Goal: Task Accomplishment & Management: Manage account settings

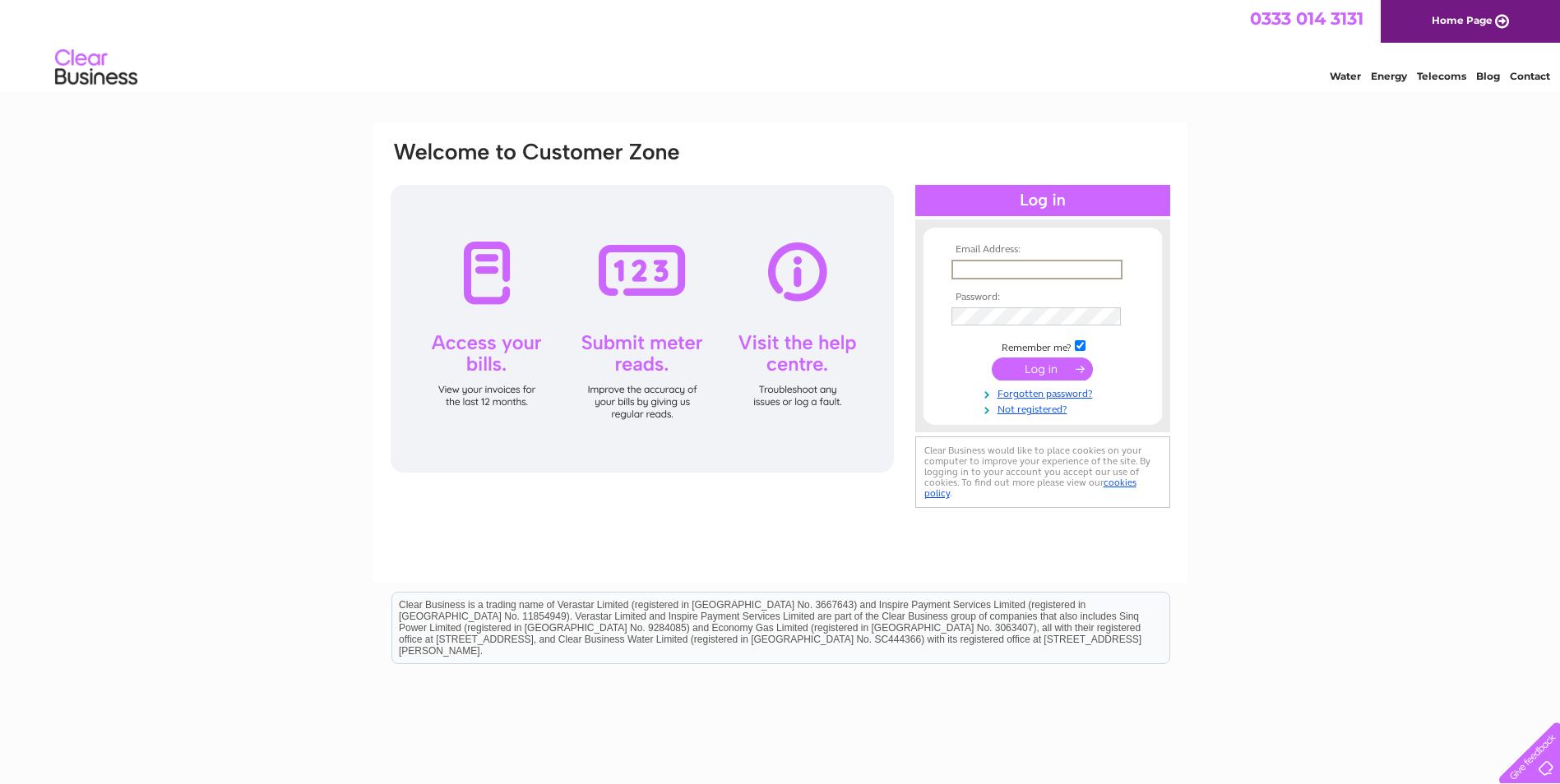
click at [973, 266] on input "text" at bounding box center [1037, 270] width 171 height 20
type input "[PERSON_NAME][EMAIL_ADDRESS][DOMAIN_NAME]"
click at [1048, 369] on input "submit" at bounding box center [1042, 368] width 101 height 23
click at [1079, 366] on input "submit" at bounding box center [1042, 369] width 101 height 23
click at [1014, 408] on link "Forgotten password?" at bounding box center [1044, 406] width 186 height 16
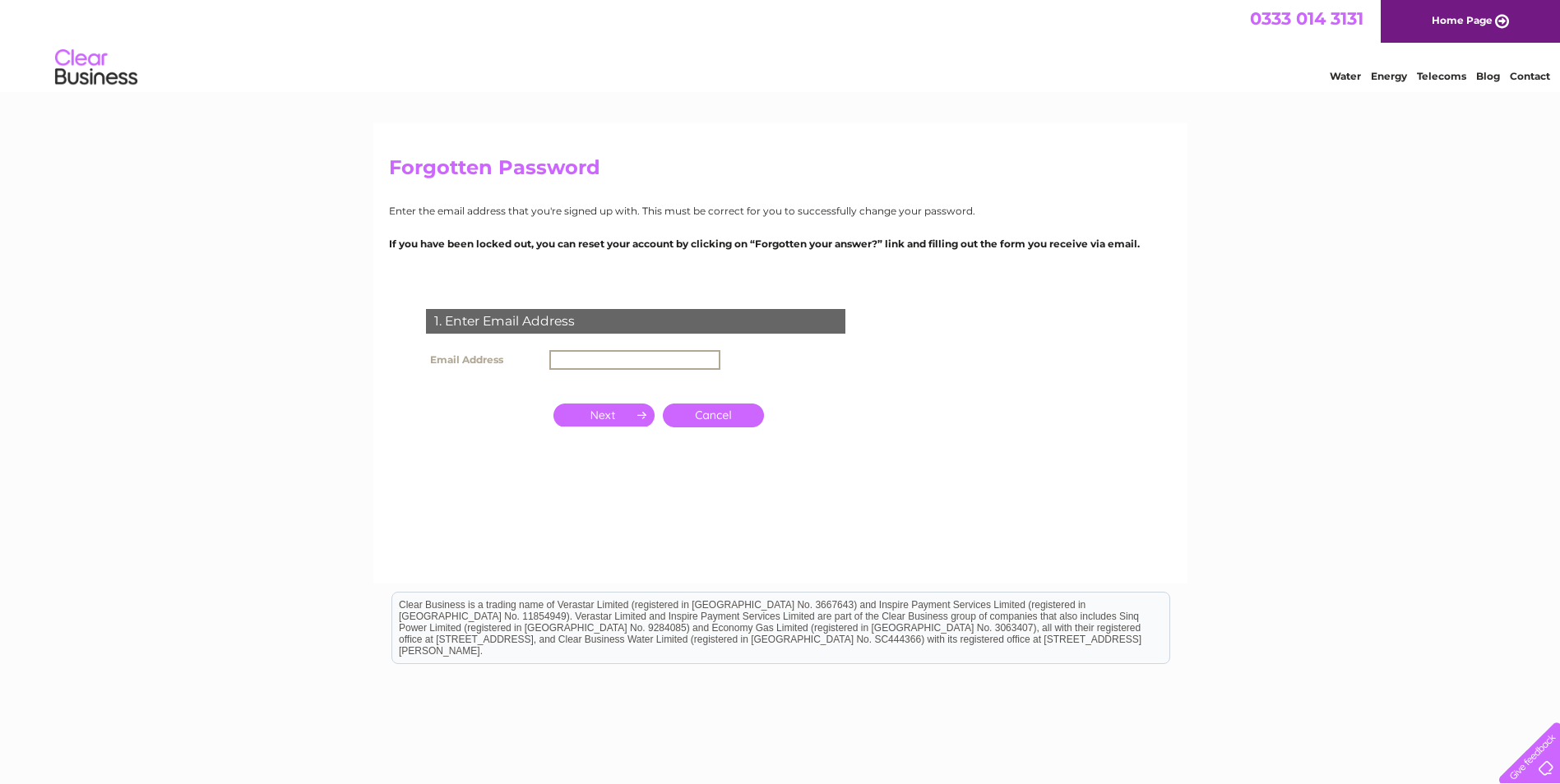
click at [571, 356] on input "text" at bounding box center [634, 360] width 171 height 20
type input "[PERSON_NAME][EMAIL_ADDRESS][DOMAIN_NAME]"
click at [607, 412] on input "button" at bounding box center [604, 414] width 101 height 23
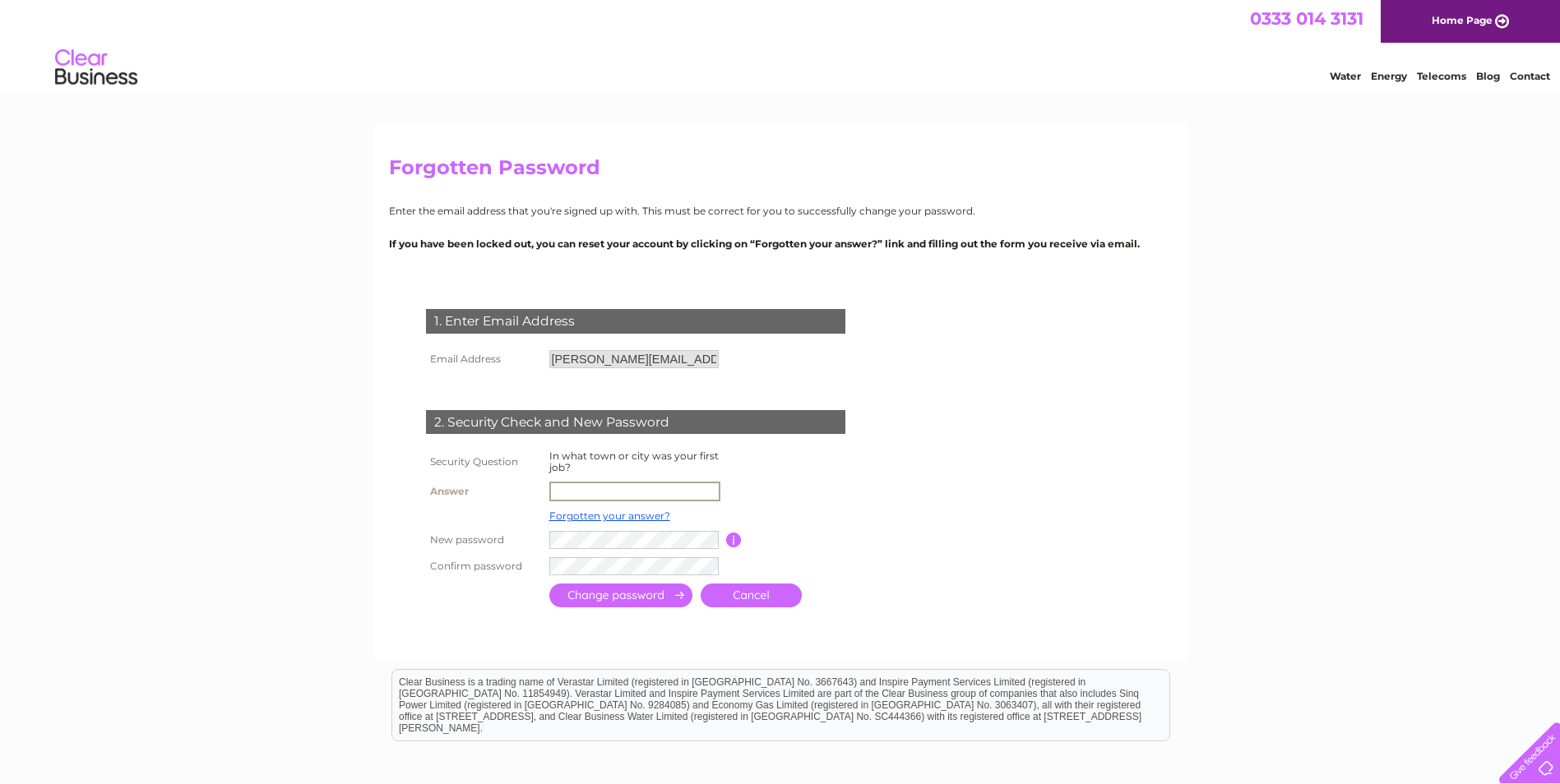
click at [586, 488] on input "text" at bounding box center [634, 492] width 171 height 20
type input "Inverness"
click at [603, 594] on input "submit" at bounding box center [620, 594] width 143 height 24
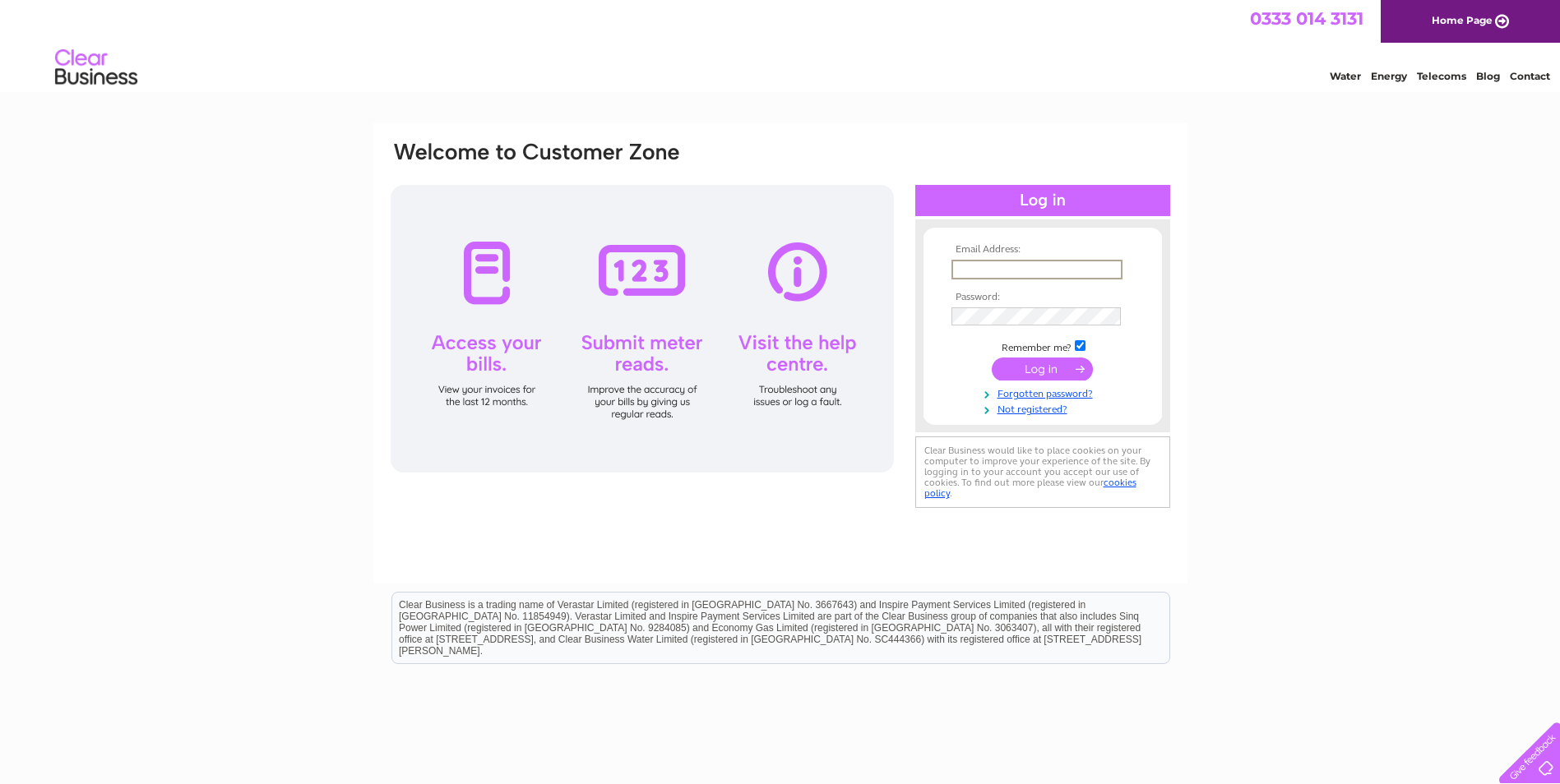
click at [971, 265] on input "text" at bounding box center [1037, 270] width 171 height 20
type input "[PERSON_NAME][EMAIL_ADDRESS][DOMAIN_NAME]"
click at [1036, 367] on input "submit" at bounding box center [1042, 369] width 101 height 23
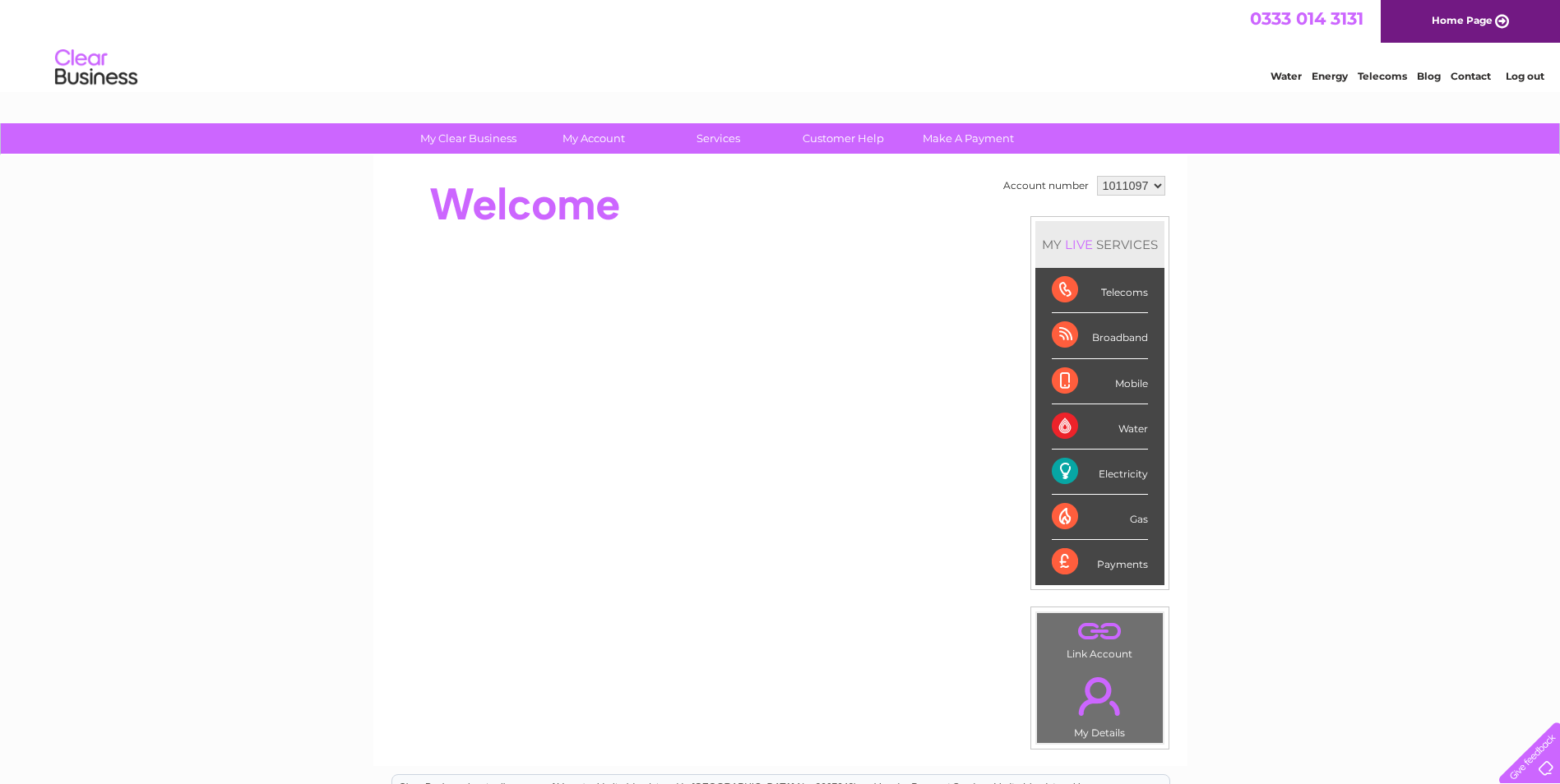
click at [1117, 295] on div "Telecoms" at bounding box center [1100, 291] width 96 height 46
click at [1056, 286] on div "Telecoms" at bounding box center [1100, 291] width 96 height 46
click at [1102, 647] on td ". Link Account" at bounding box center [1100, 638] width 128 height 52
click at [1095, 705] on link "." at bounding box center [1100, 696] width 118 height 58
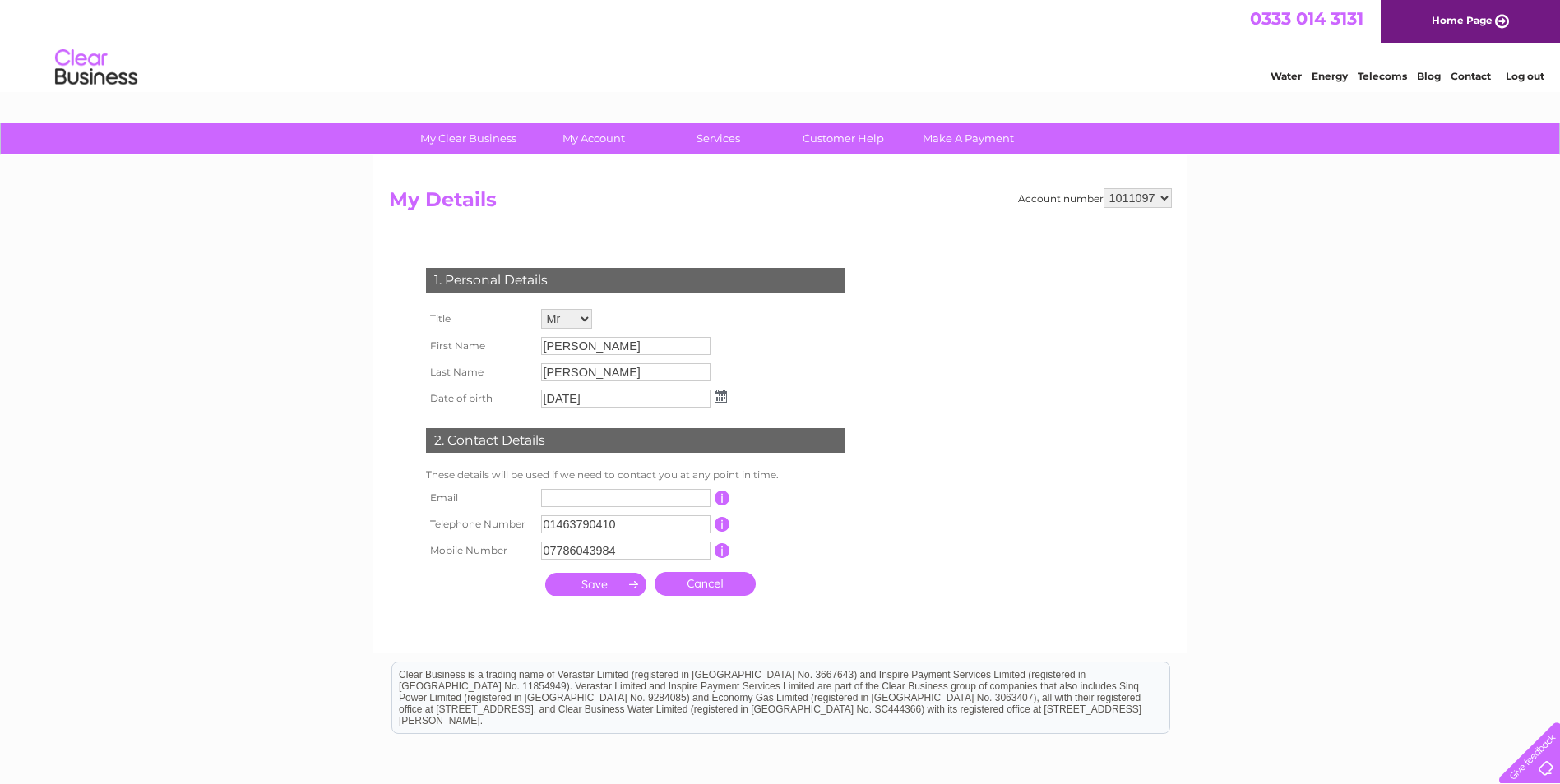
click at [580, 494] on input "text" at bounding box center [625, 498] width 170 height 18
type input "[PERSON_NAME][EMAIL_ADDRESS][DOMAIN_NAME]"
click at [624, 582] on input "submit" at bounding box center [595, 584] width 101 height 23
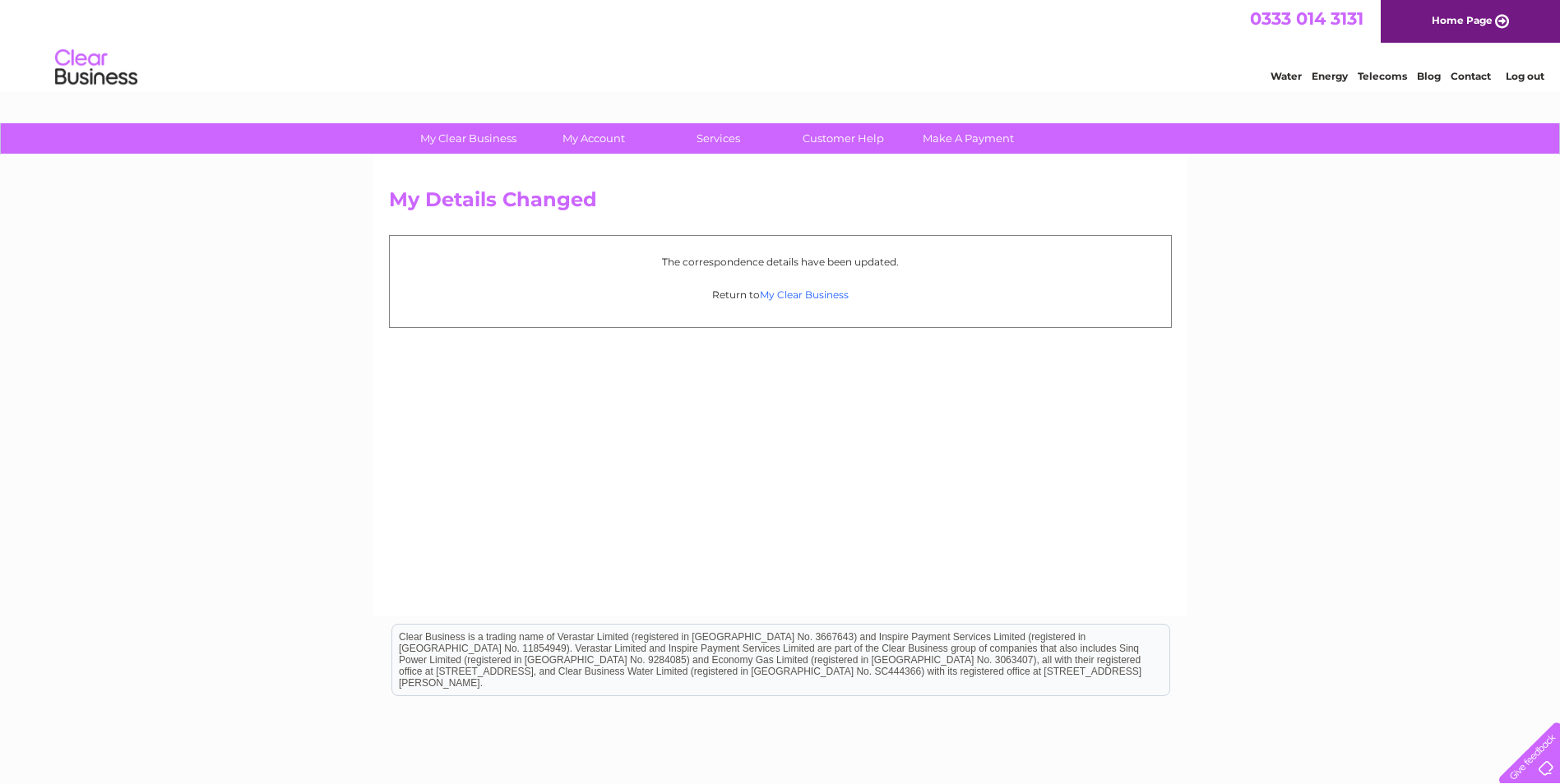
click at [827, 296] on link "My Clear Business" at bounding box center [804, 295] width 89 height 12
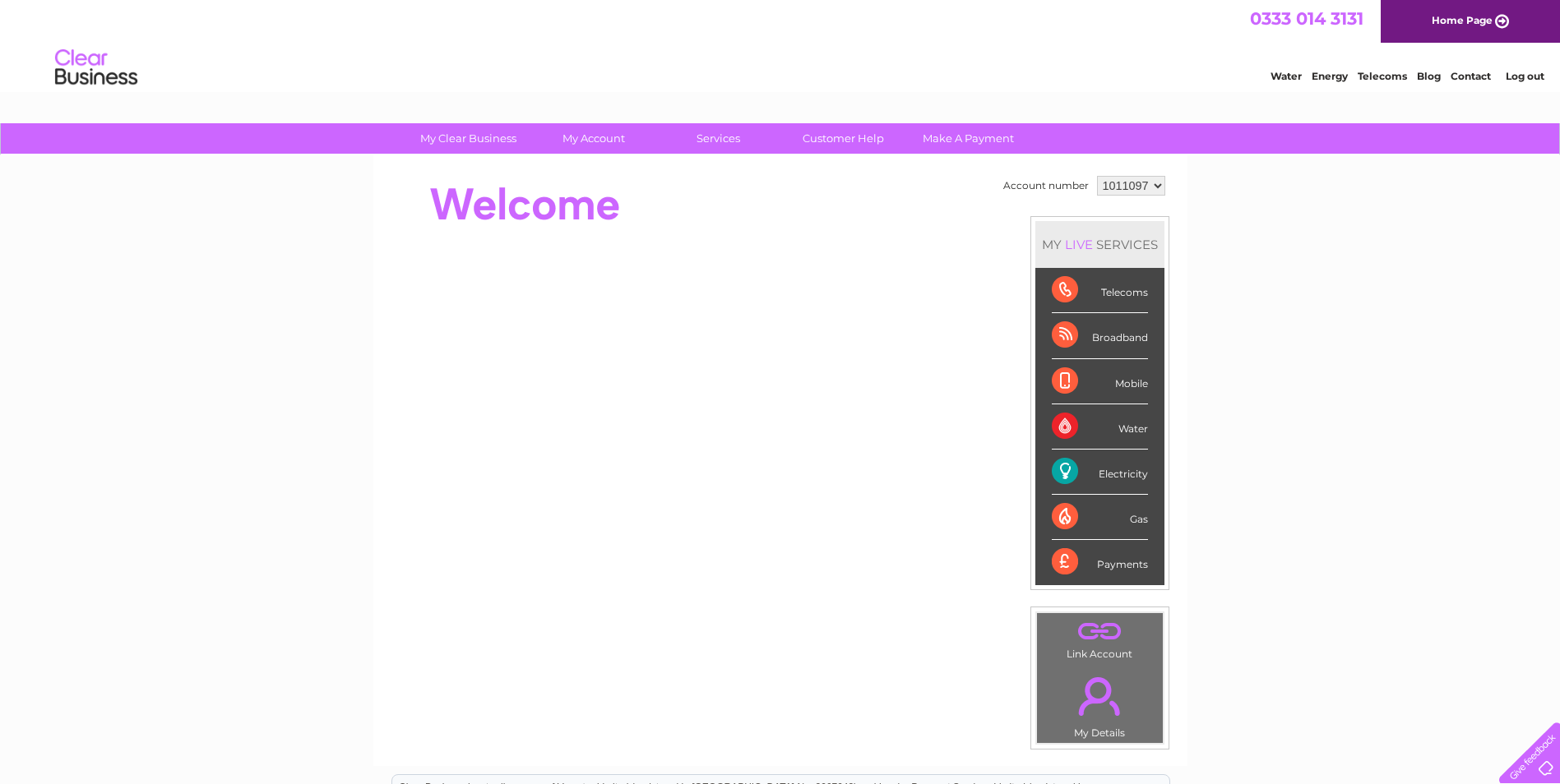
click at [1063, 286] on div "Telecoms" at bounding box center [1100, 291] width 96 height 46
click at [1061, 292] on div "Telecoms" at bounding box center [1100, 291] width 96 height 46
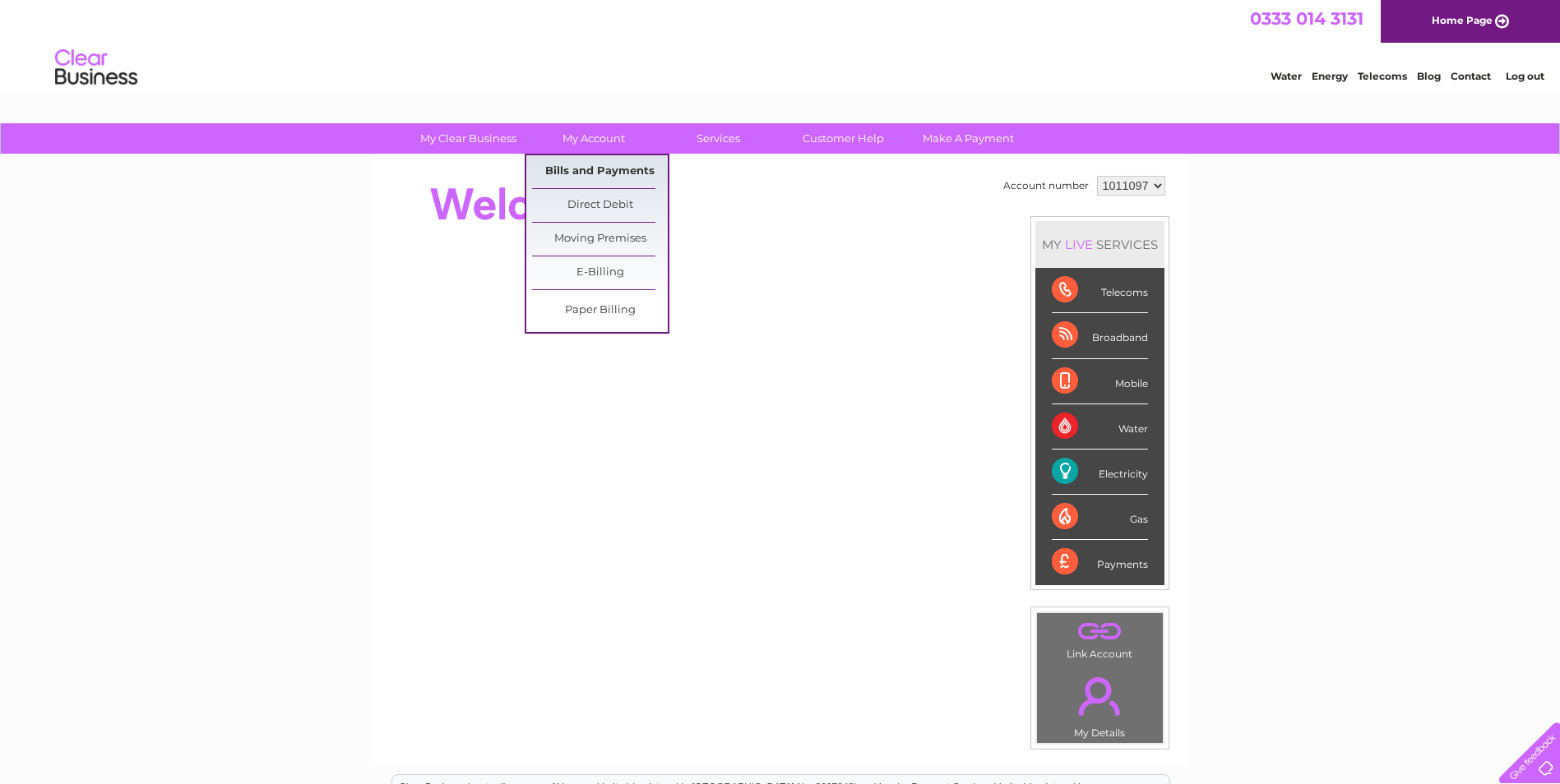
click at [580, 170] on link "Bills and Payments" at bounding box center [599, 172] width 136 height 33
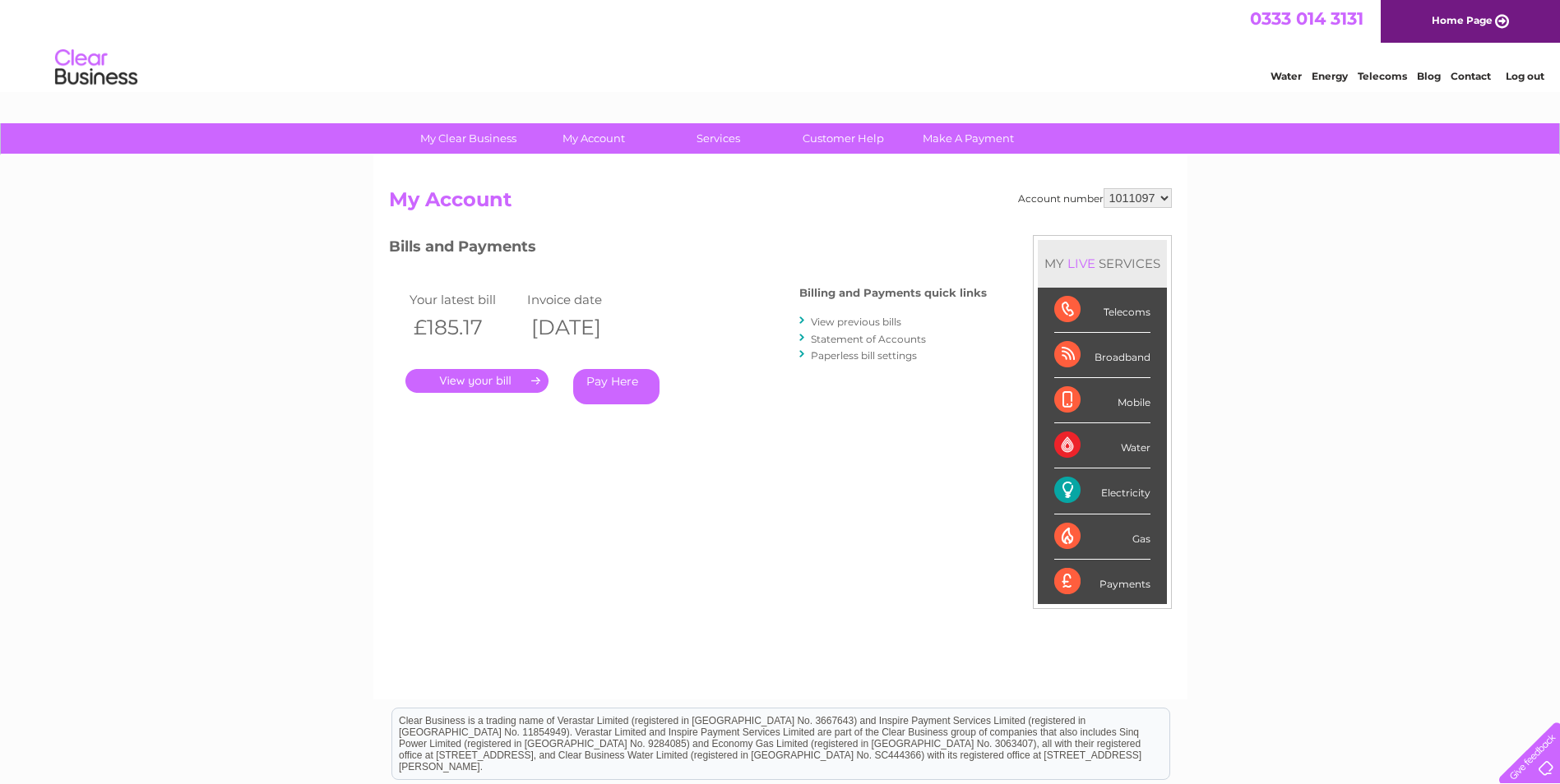
click at [535, 378] on link "." at bounding box center [477, 381] width 143 height 24
